Goal: Information Seeking & Learning: Learn about a topic

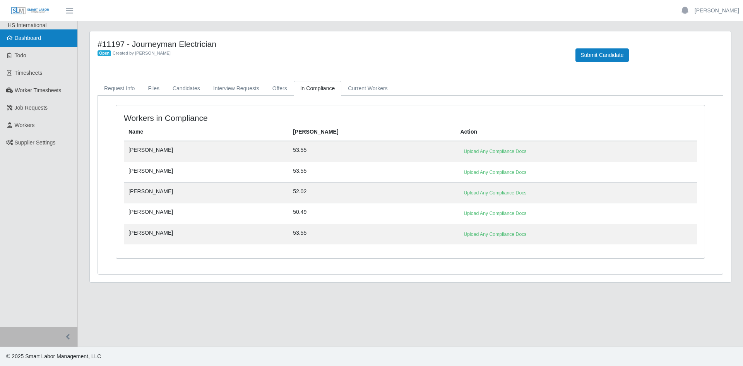
click at [31, 32] on link "Dashboard" at bounding box center [38, 37] width 77 height 17
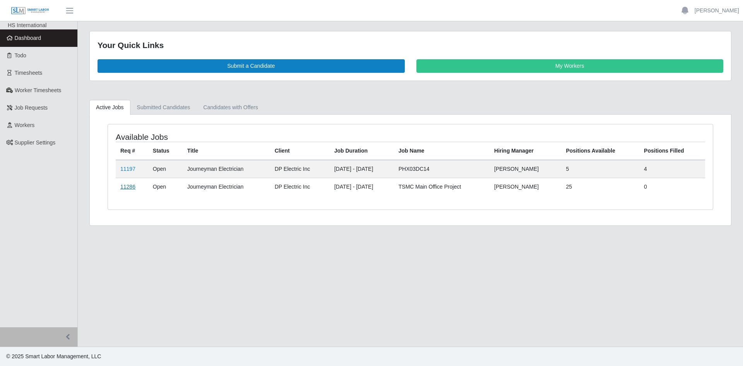
click at [125, 185] on link "11286" at bounding box center [127, 186] width 15 height 6
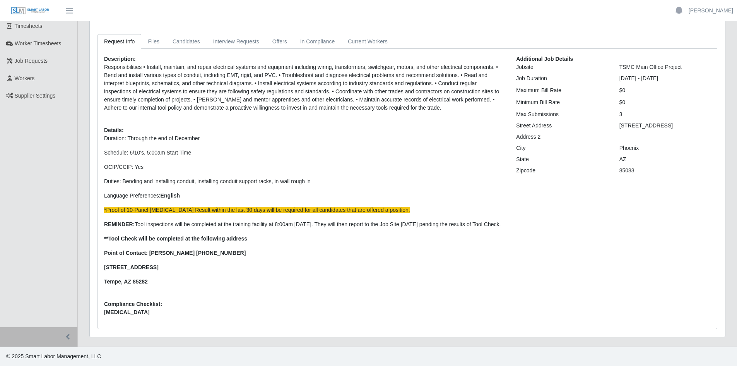
scroll to position [55, 0]
click at [251, 286] on div "Description: Responsibilities • Install, maintain, and repair electrical system…" at bounding box center [304, 188] width 412 height 267
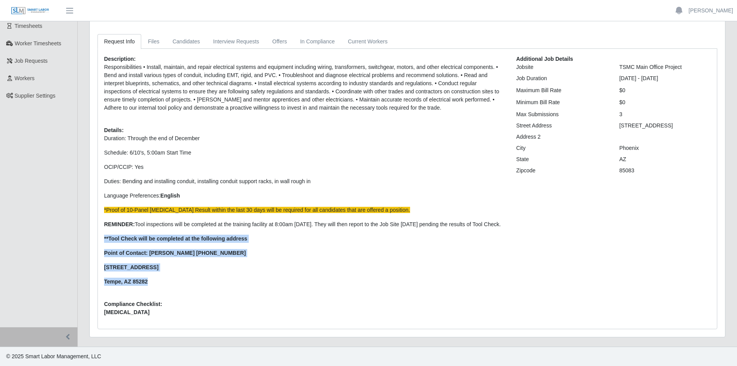
drag, startPoint x: 104, startPoint y: 238, endPoint x: 160, endPoint y: 280, distance: 70.4
click at [160, 280] on p "Duration: Through the end of December Schedule: 6/10's, 5:00am Start Time OCIP/…" at bounding box center [304, 209] width 400 height 151
copy p "**Tool Check will be completed at the following address Point of Contact: [PERS…"
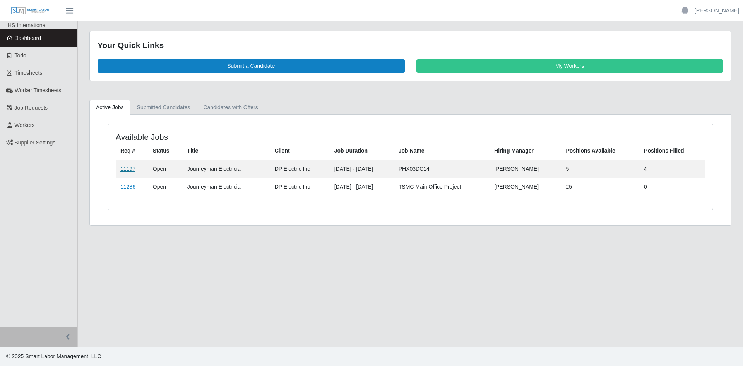
click at [128, 168] on link "11197" at bounding box center [127, 169] width 15 height 6
